Goal: Information Seeking & Learning: Learn about a topic

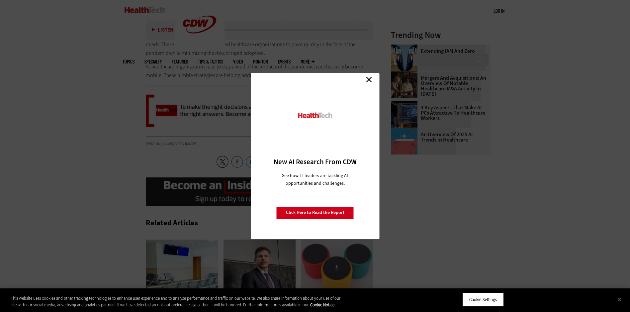
scroll to position [816, 0]
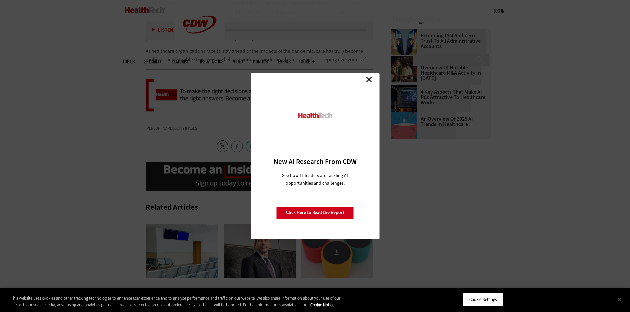
click at [370, 80] on link "Close" at bounding box center [369, 80] width 10 height 10
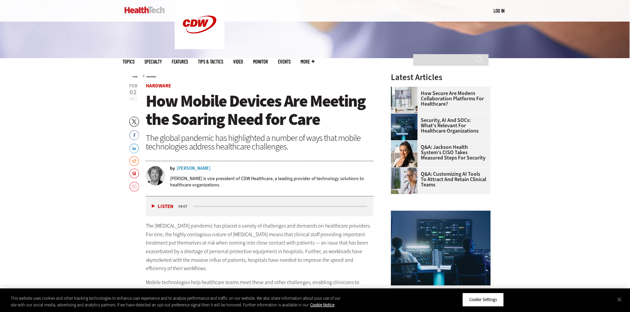
scroll to position [232, 0]
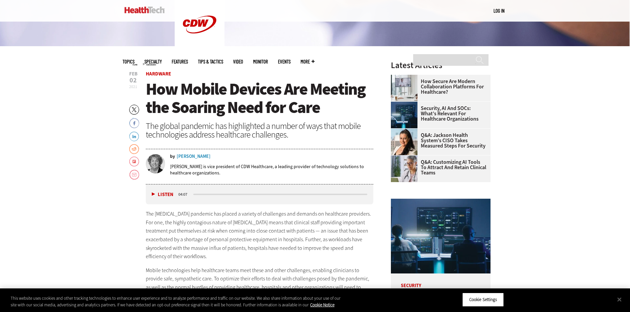
click at [134, 160] on link "Flipboard" at bounding box center [134, 161] width 10 height 11
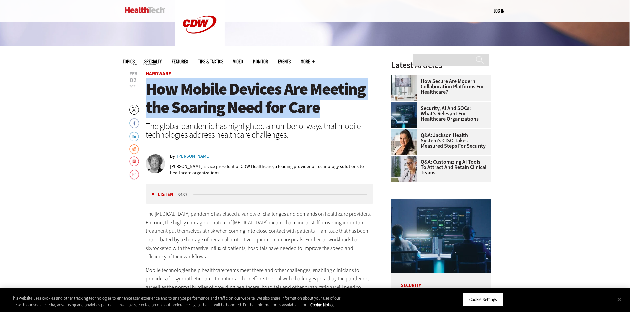
drag, startPoint x: 148, startPoint y: 87, endPoint x: 330, endPoint y: 105, distance: 182.7
click at [330, 105] on h1 "How Mobile Devices Are Meeting the Soaring Need for Care" at bounding box center [260, 98] width 228 height 37
drag, startPoint x: 330, startPoint y: 105, endPoint x: 294, endPoint y: 108, distance: 35.6
copy span "How Mobile Devices Are Meeting the Soaring Need for Care"
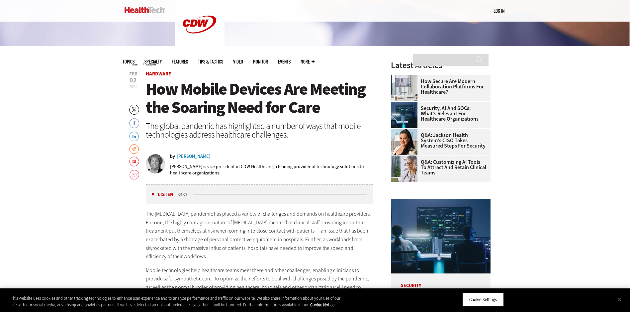
click at [368, 117] on header "[DATE] Twitter Facebook LinkedIn Reddit Flipboard Email Hardware How Mobile Dev…" at bounding box center [260, 127] width 228 height 113
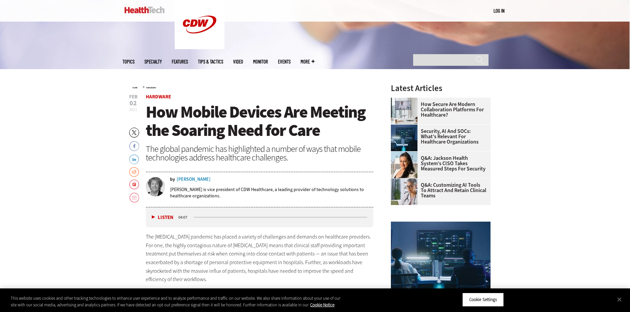
scroll to position [266, 0]
